Goal: Find specific page/section: Find specific page/section

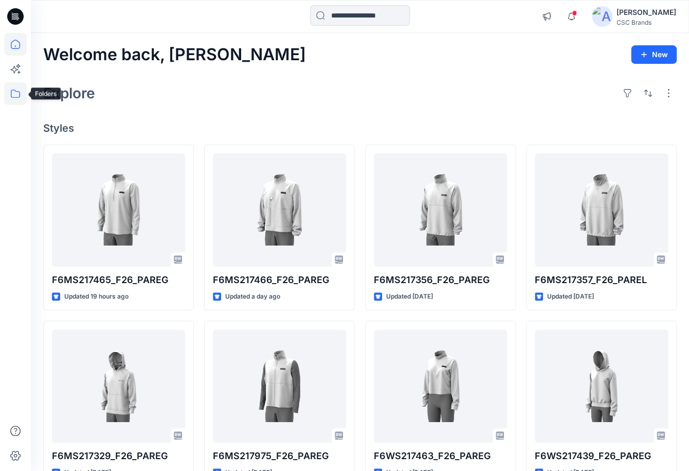
click at [13, 97] on icon at bounding box center [15, 93] width 23 height 23
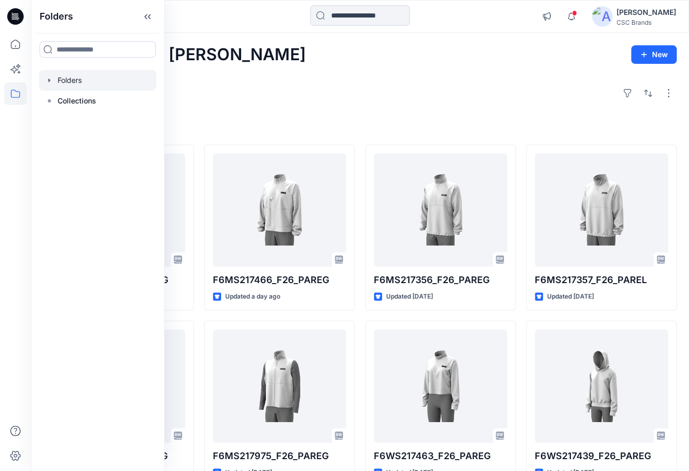
click at [76, 80] on div at bounding box center [97, 80] width 117 height 21
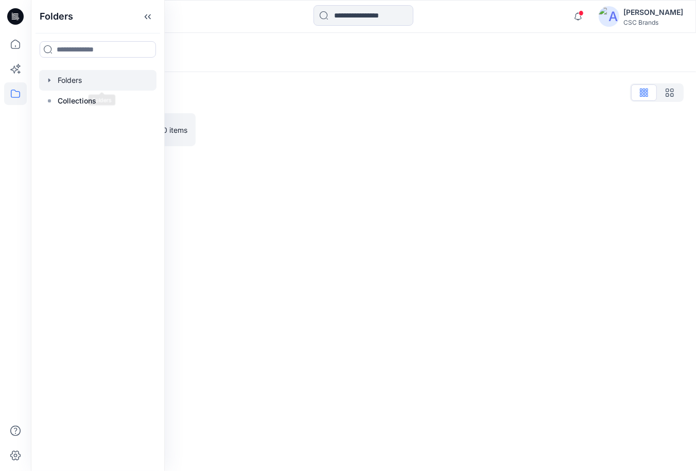
click at [221, 139] on div at bounding box center [282, 129] width 152 height 33
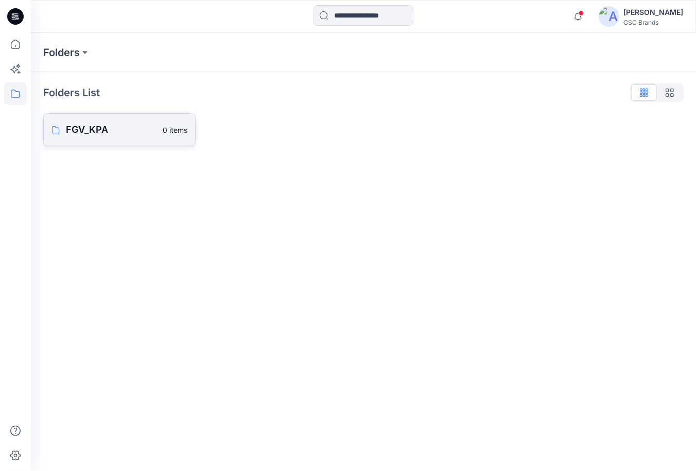
click at [106, 141] on link "FGV_KPA 0 items" at bounding box center [119, 129] width 152 height 33
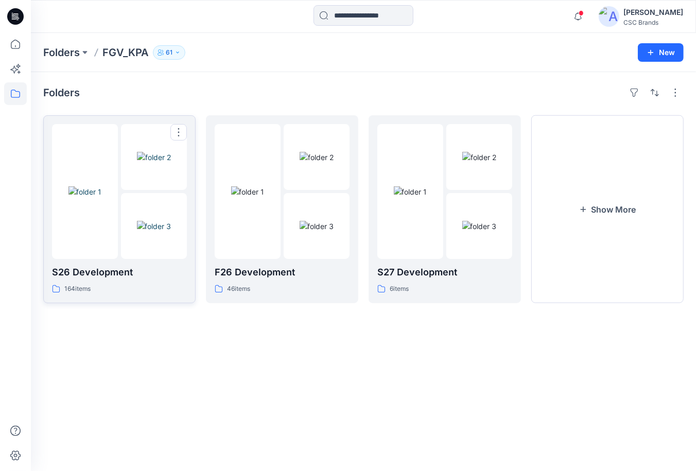
click at [113, 161] on div at bounding box center [85, 191] width 66 height 135
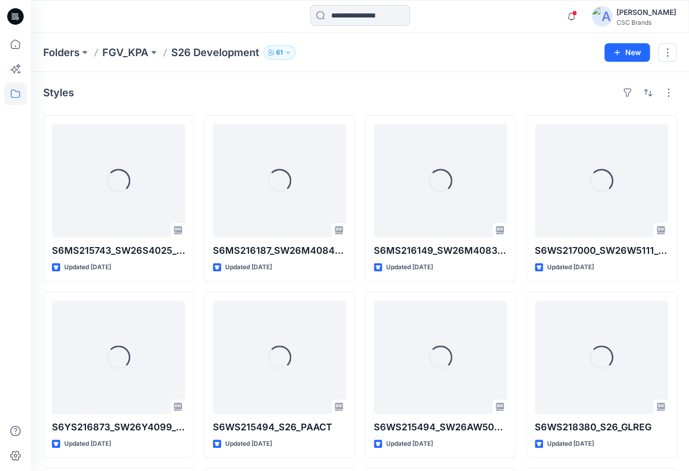
click at [341, 19] on input at bounding box center [360, 15] width 100 height 21
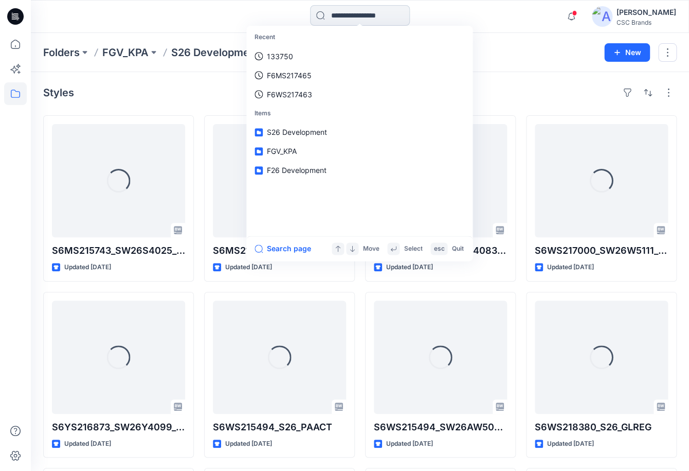
paste input "**********"
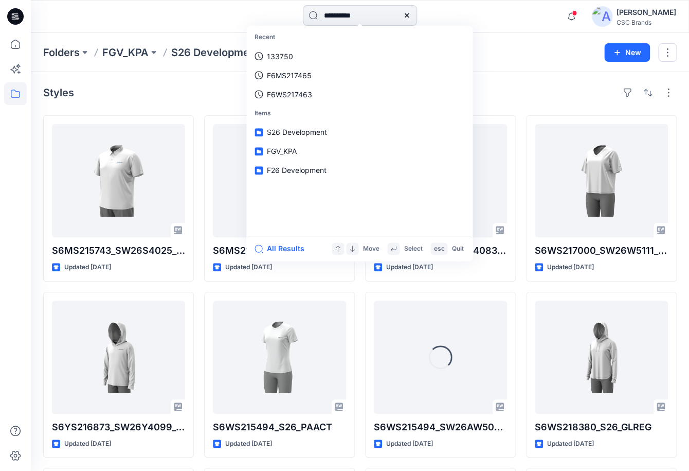
type input "**********"
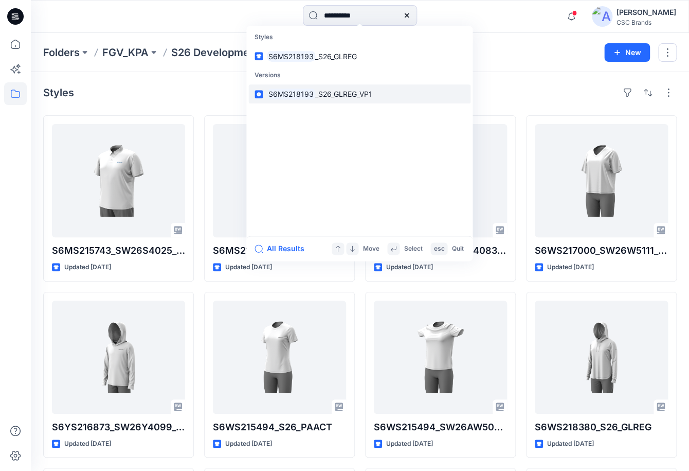
click at [344, 97] on span "_S26_GLREG_VP1" at bounding box center [343, 94] width 57 height 9
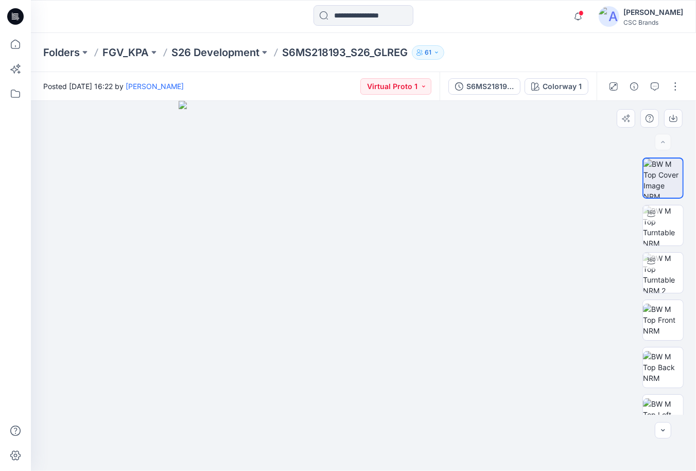
click at [449, 273] on img at bounding box center [364, 286] width 370 height 370
drag, startPoint x: 361, startPoint y: 230, endPoint x: 328, endPoint y: 484, distance: 255.8
